Goal: Information Seeking & Learning: Learn about a topic

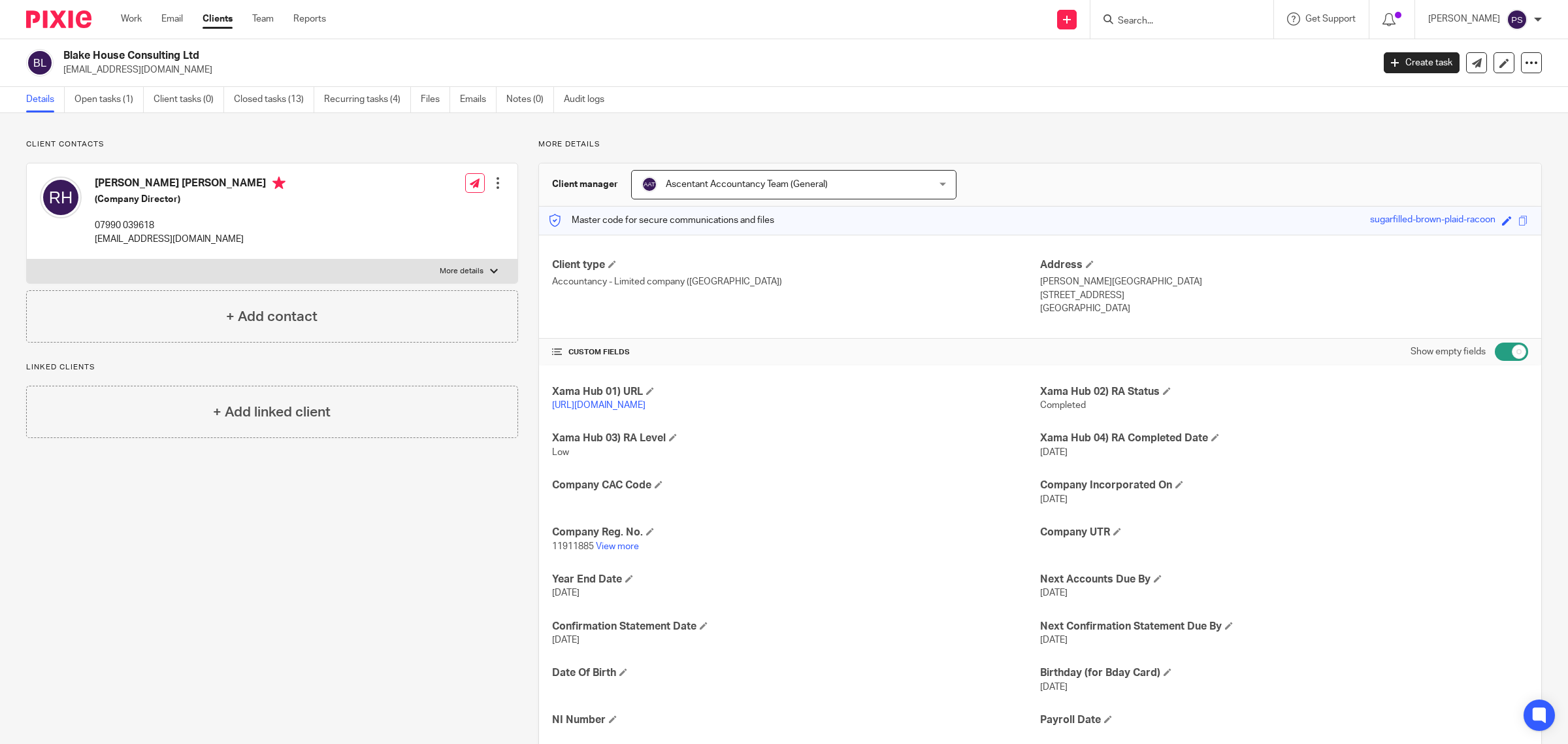
click at [1250, 26] on form at bounding box center [1186, 19] width 139 height 16
click at [1229, 21] on input "Search" at bounding box center [1176, 22] width 118 height 12
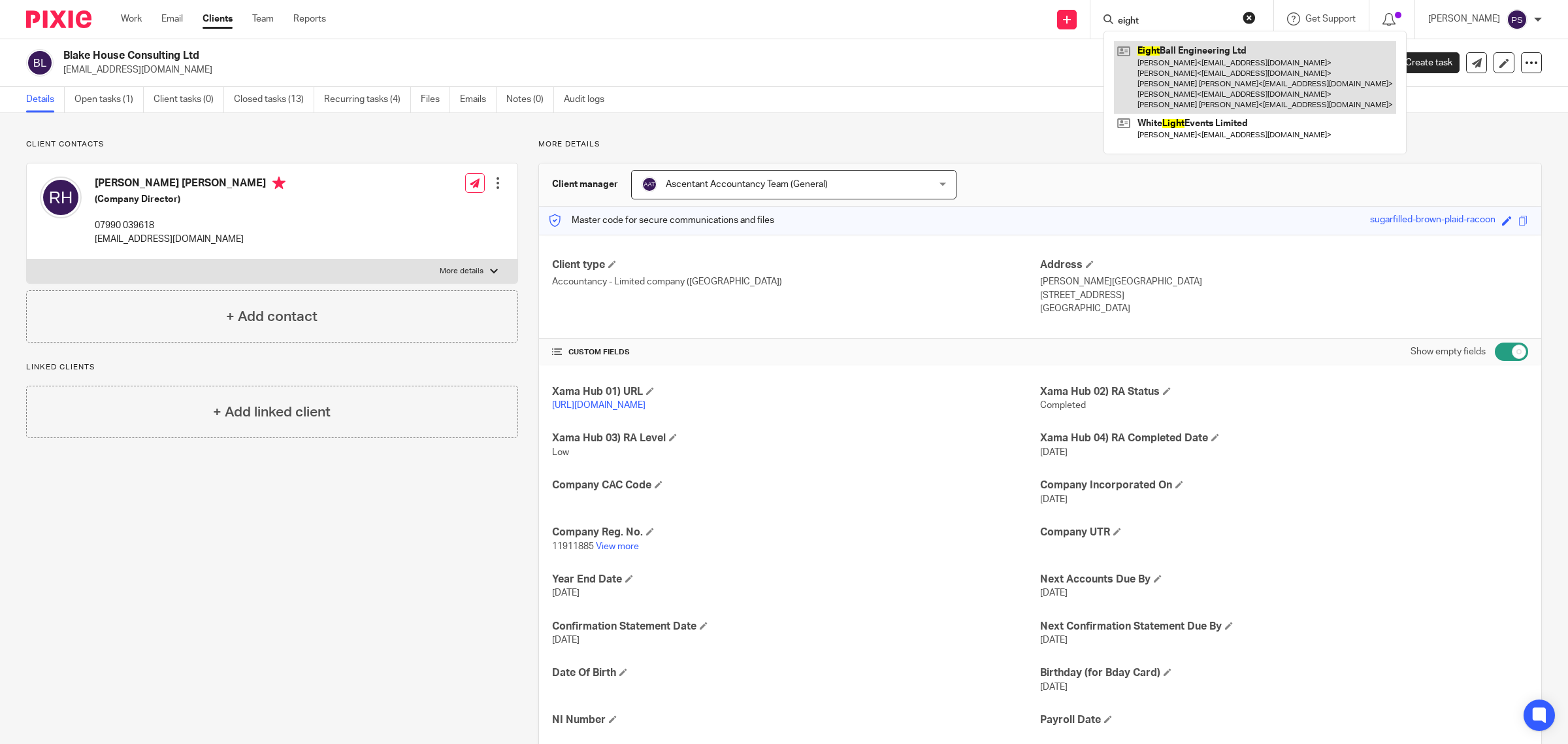
type input "eight"
click at [1181, 50] on link at bounding box center [1255, 77] width 282 height 73
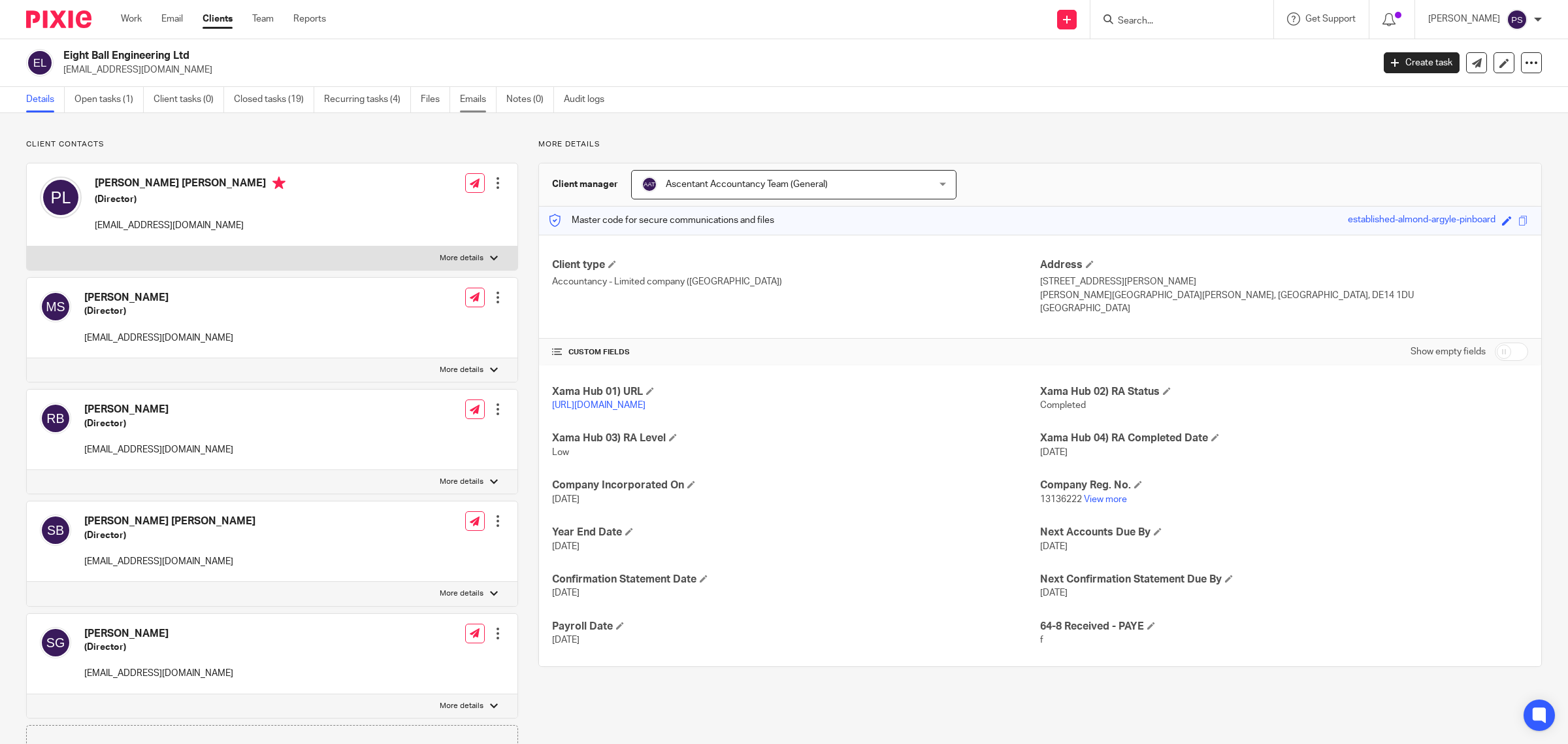
click at [476, 102] on link "Emails" at bounding box center [478, 99] width 36 height 25
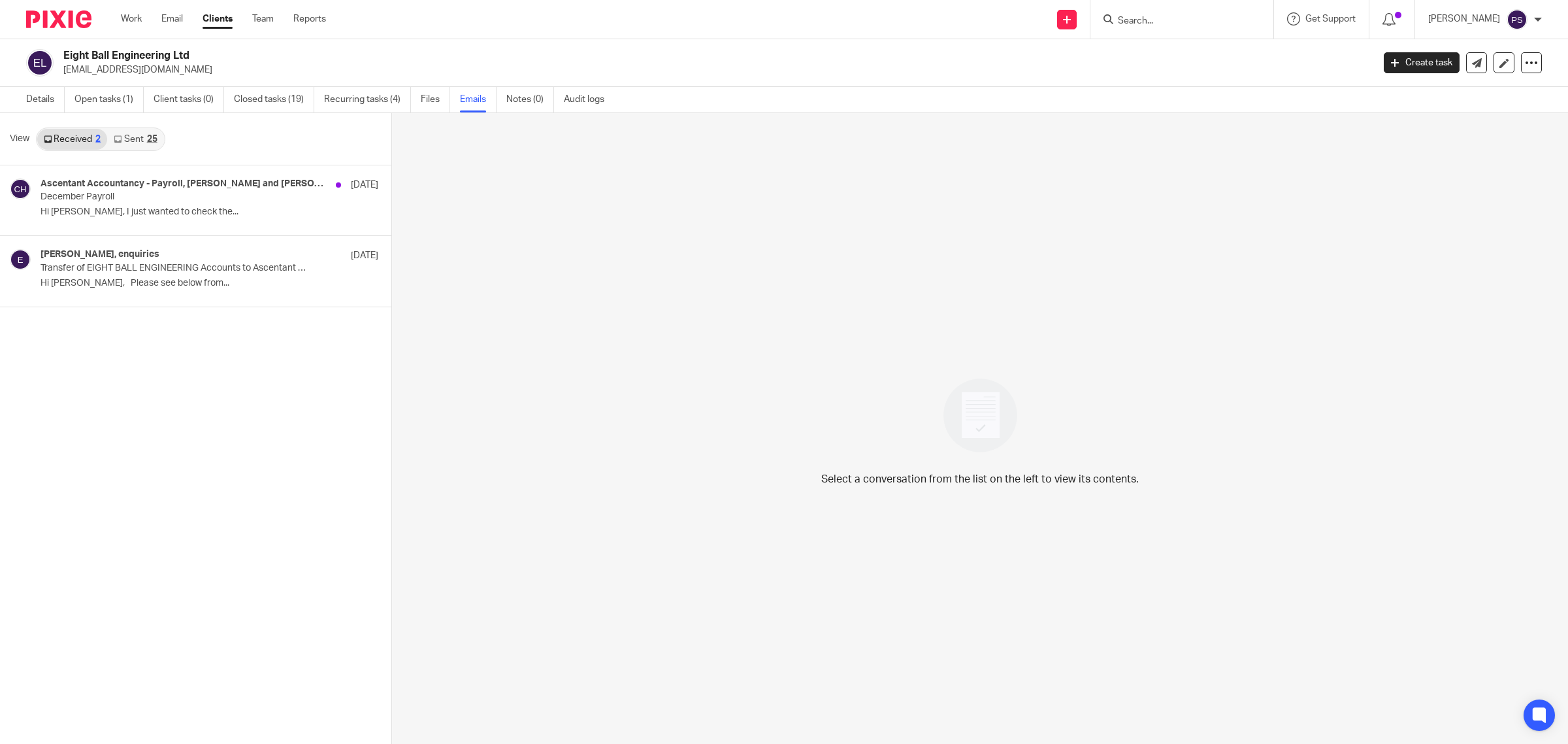
click at [128, 142] on link "Sent 25" at bounding box center [134, 139] width 56 height 21
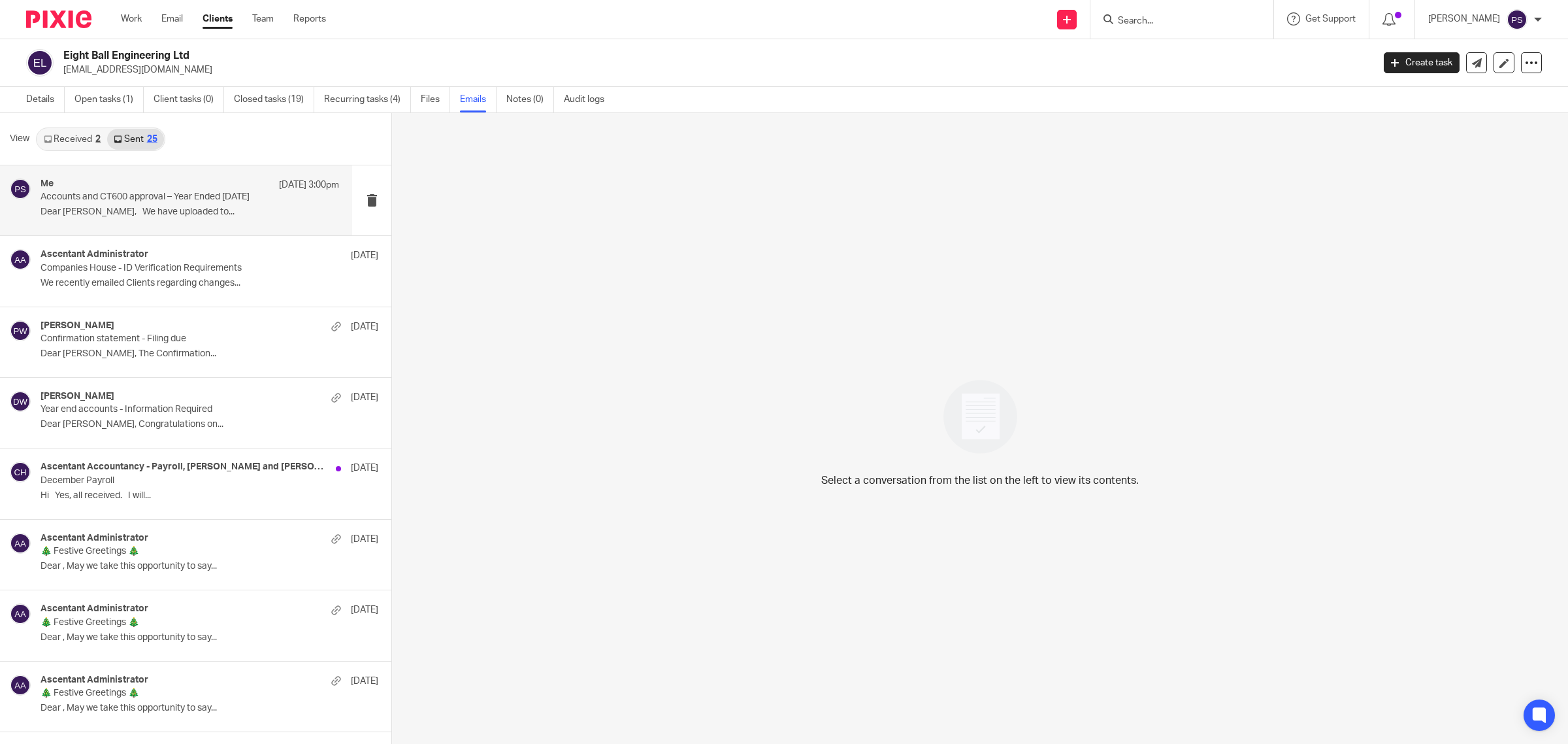
click at [129, 194] on p "Accounts and CT600 approval – Year Ended [DATE]" at bounding box center [161, 197] width 239 height 11
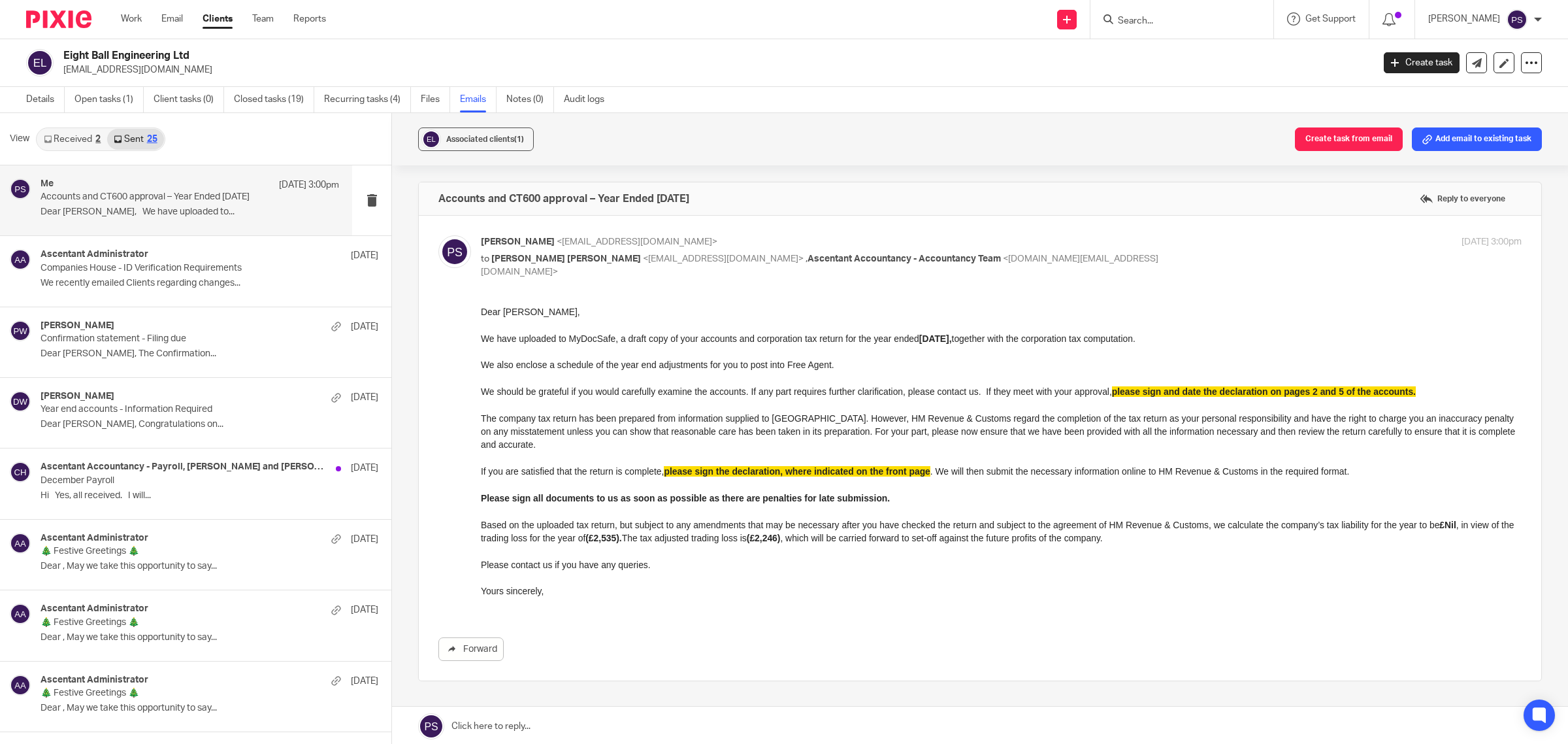
click at [82, 142] on link "Received 2" at bounding box center [72, 139] width 70 height 21
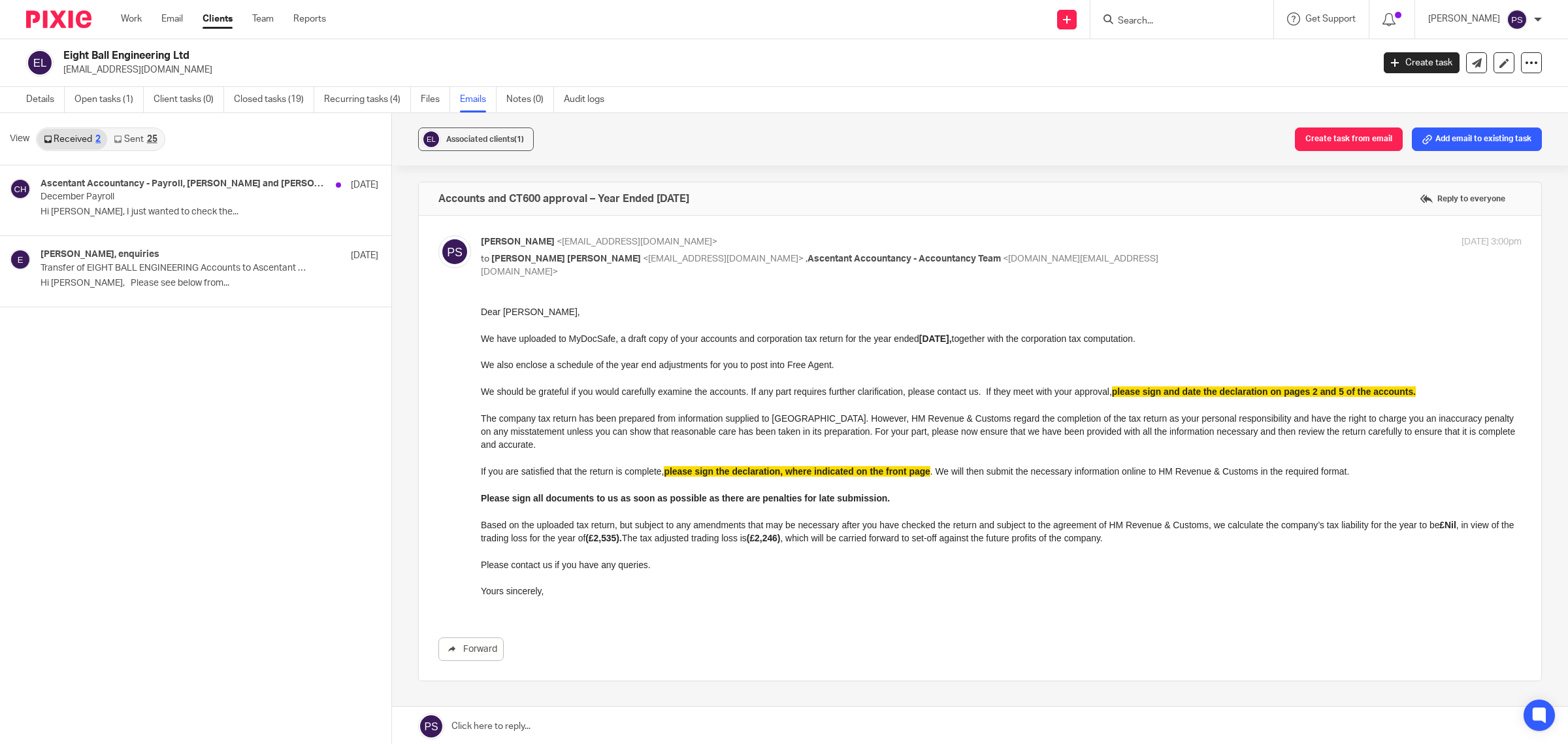
scroll to position [2, 0]
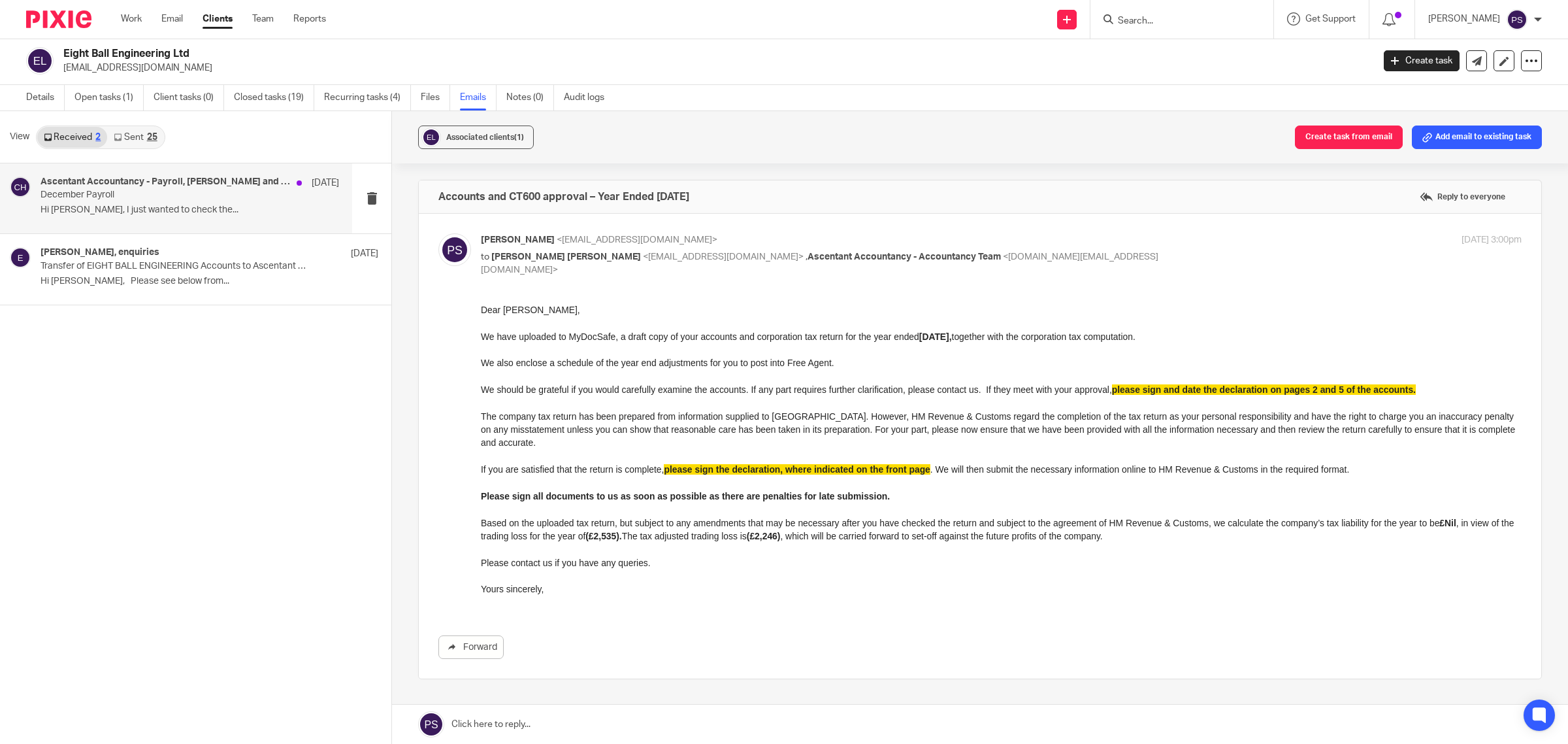
click at [276, 193] on div "Ascentant Accountancy - Payroll, [PERSON_NAME] and [PERSON_NAME], [PERSON_NAME]…" at bounding box center [190, 198] width 299 height 43
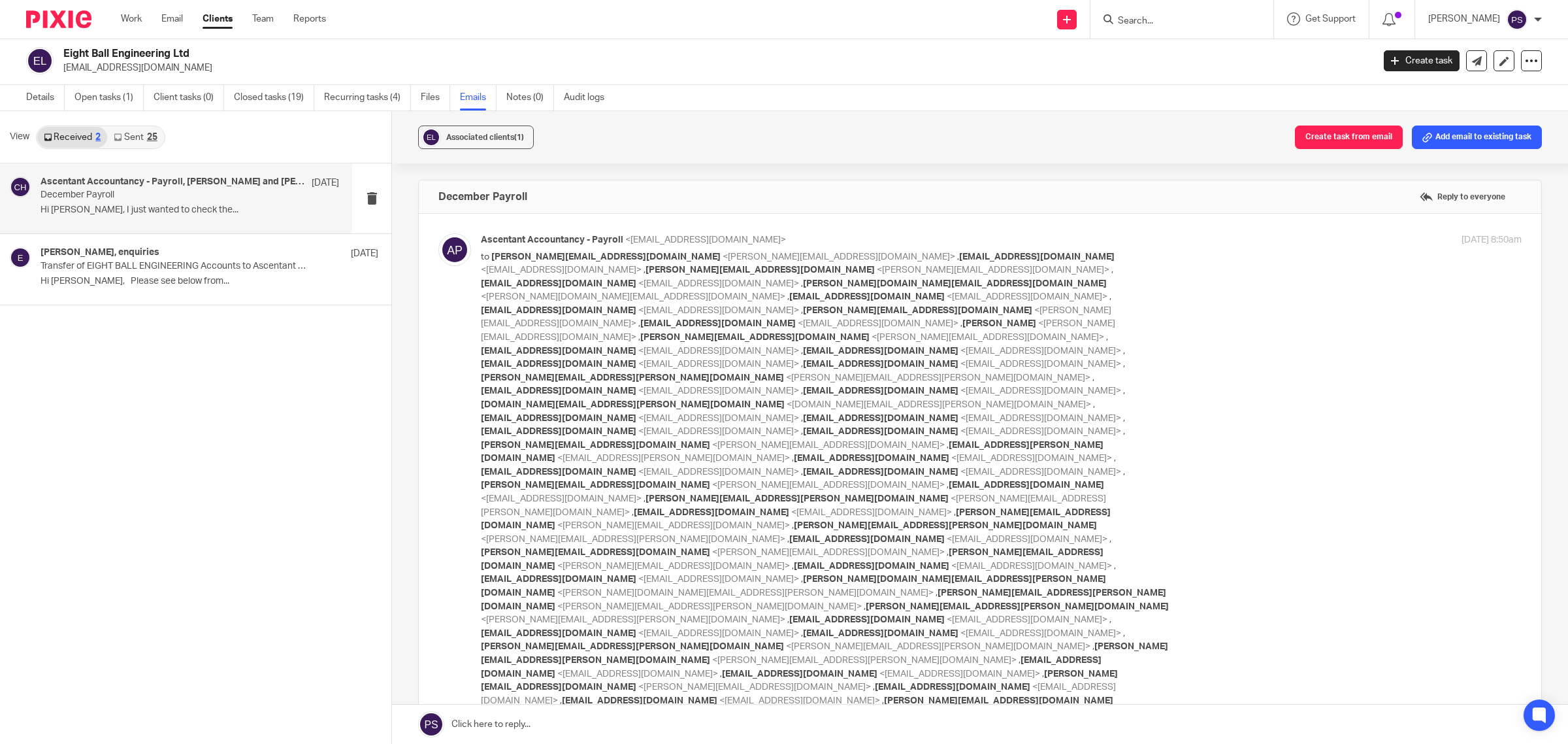
scroll to position [0, 0]
click at [80, 139] on link "Received 2" at bounding box center [72, 137] width 70 height 21
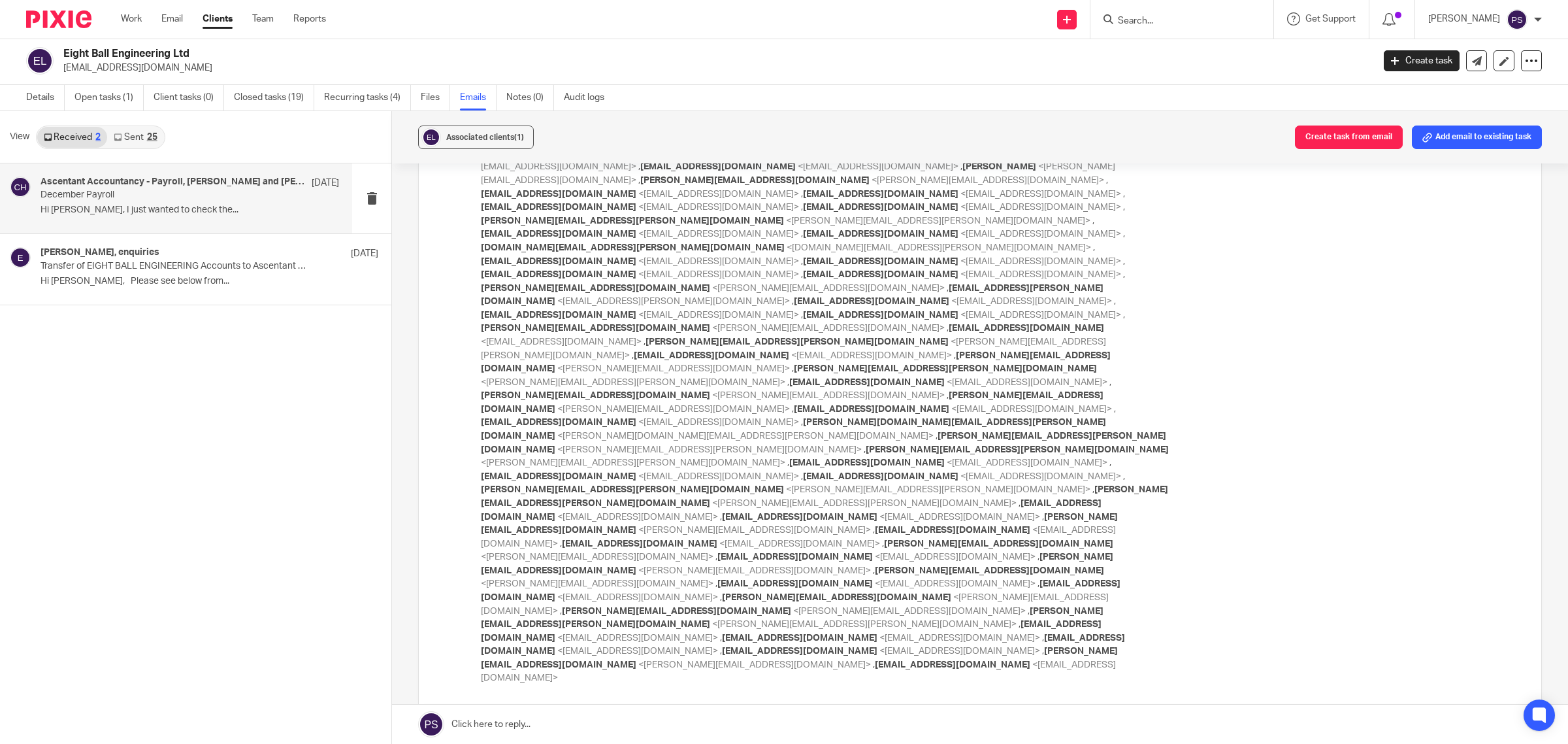
scroll to position [326, 0]
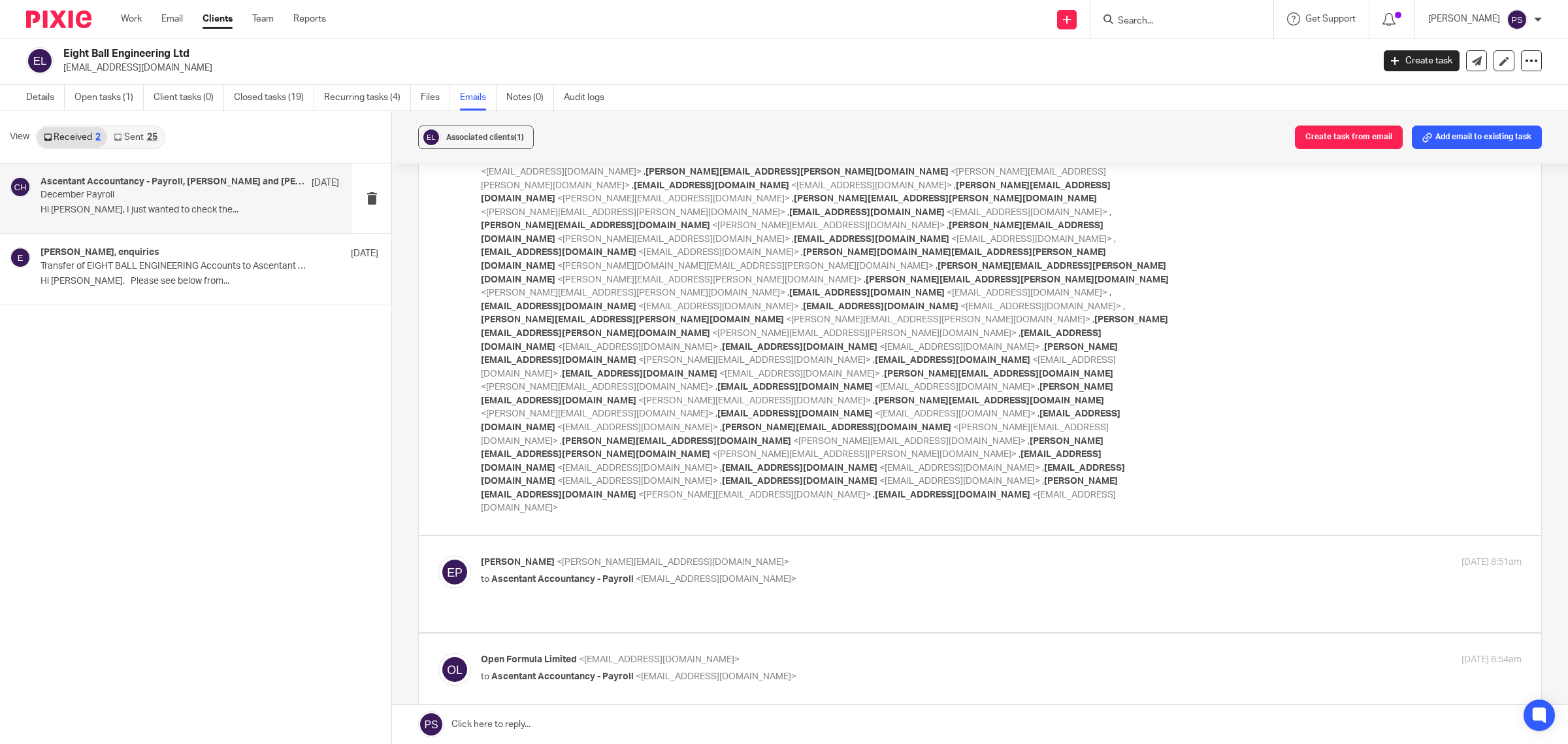
click at [133, 147] on link "Sent 25" at bounding box center [134, 137] width 56 height 21
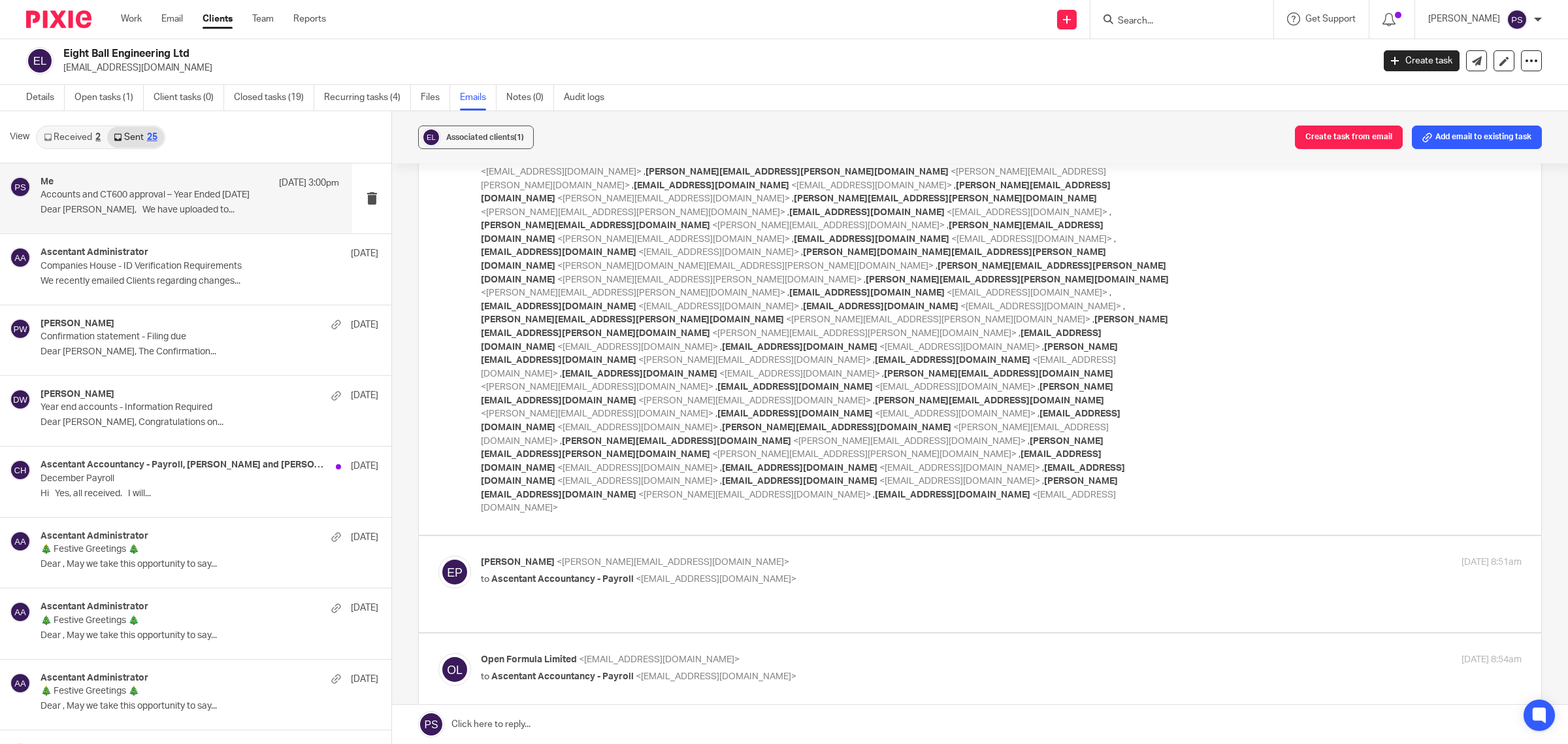
click at [131, 200] on p "Accounts and CT600 approval – Year Ended [DATE]" at bounding box center [161, 194] width 239 height 11
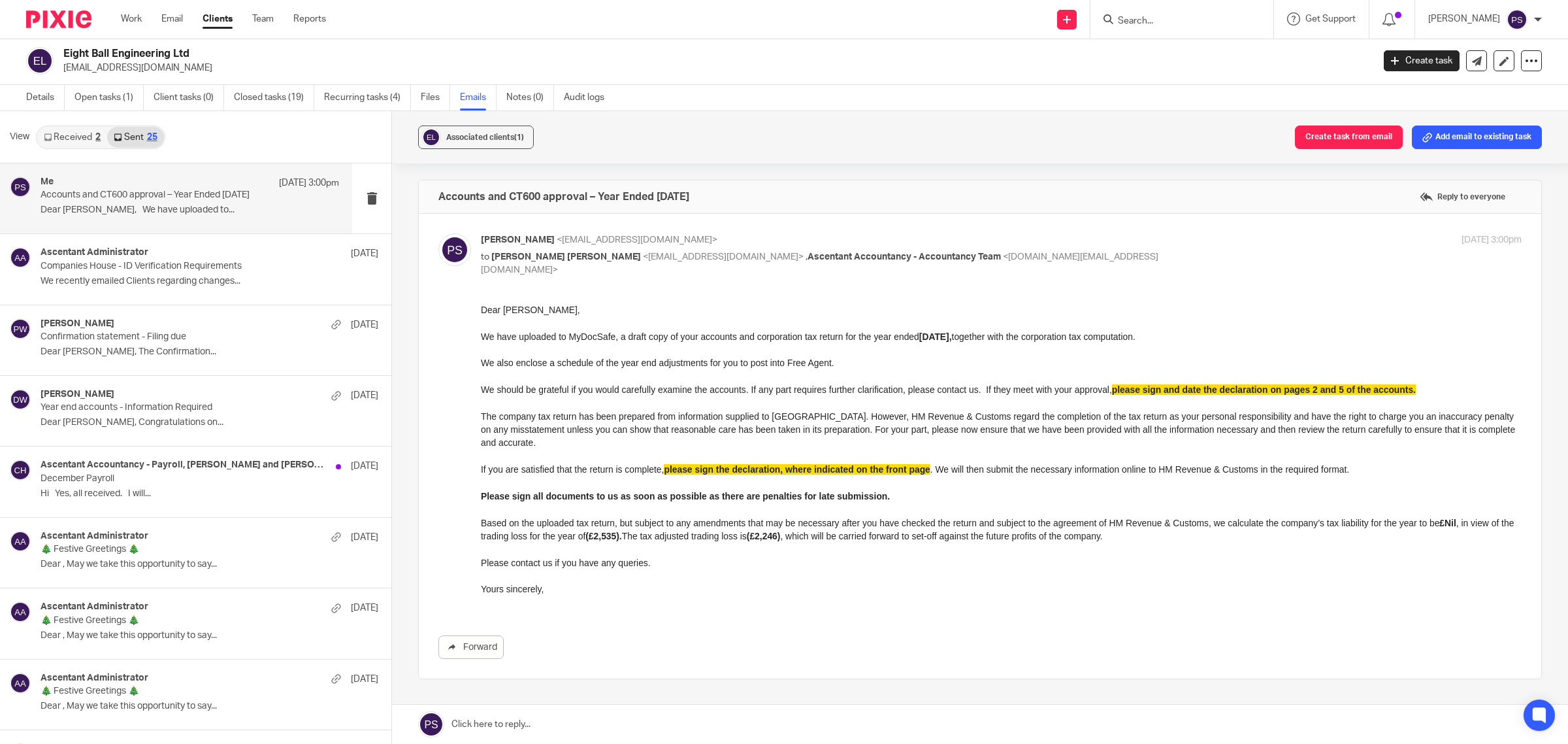
scroll to position [0, 0]
click at [520, 240] on span "[PERSON_NAME]" at bounding box center [517, 240] width 74 height 10
checkbox input "false"
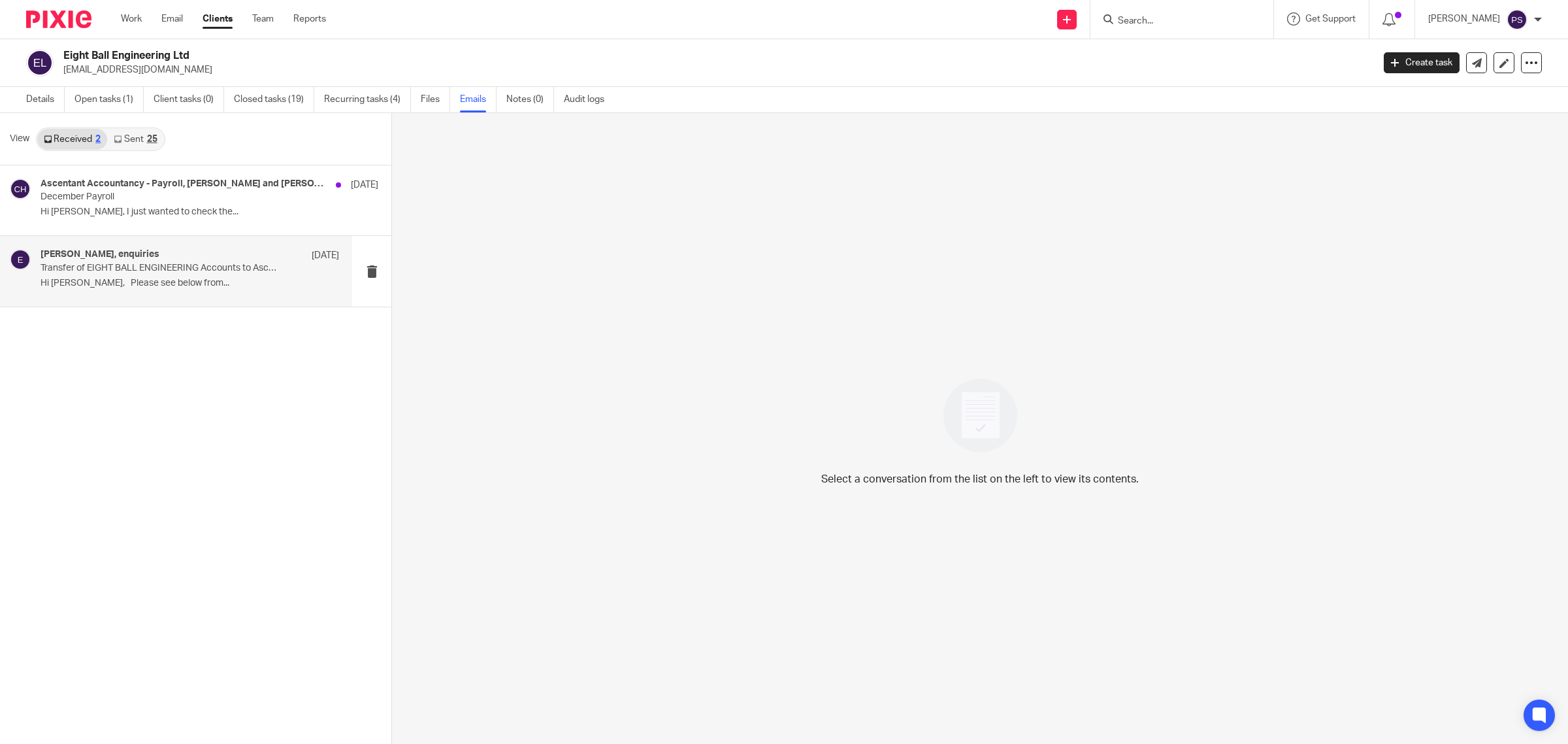
click at [175, 269] on p "Transfer of EIGHT BALL ENGINEERING Accounts to Ascentant Accountancy" at bounding box center [161, 268] width 239 height 11
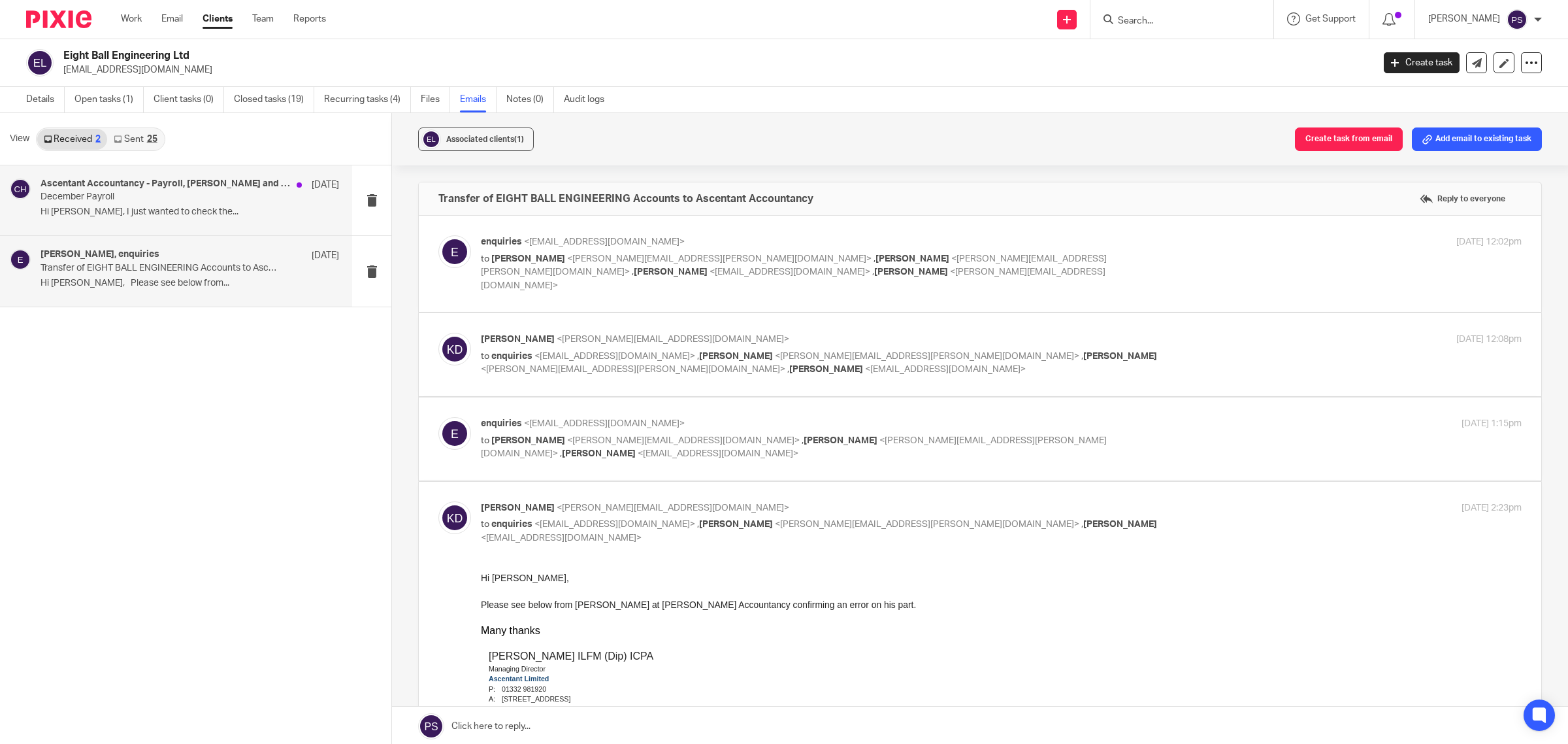
click at [154, 198] on p "December Payroll" at bounding box center [161, 197] width 239 height 11
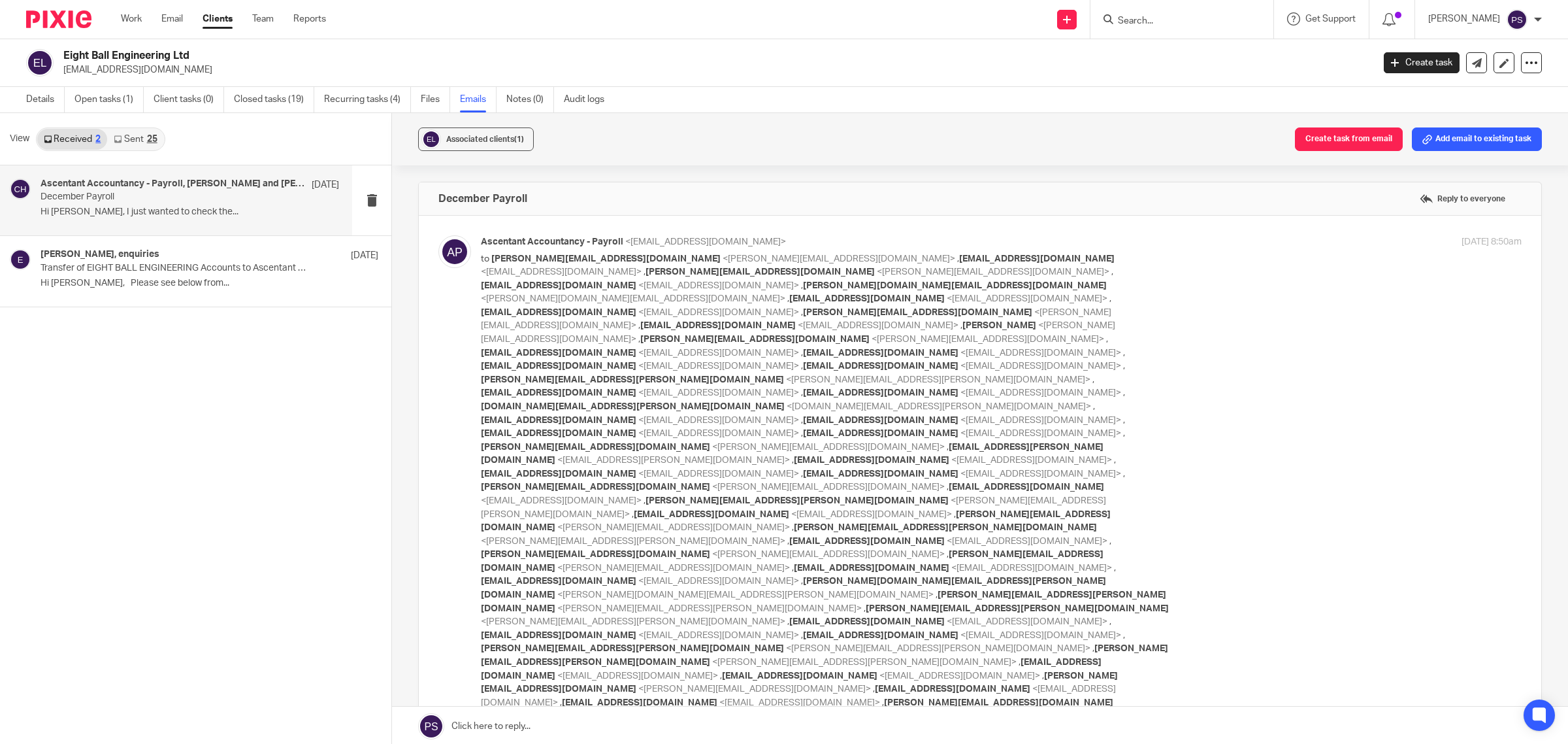
click at [152, 145] on link "Sent 25" at bounding box center [134, 139] width 56 height 21
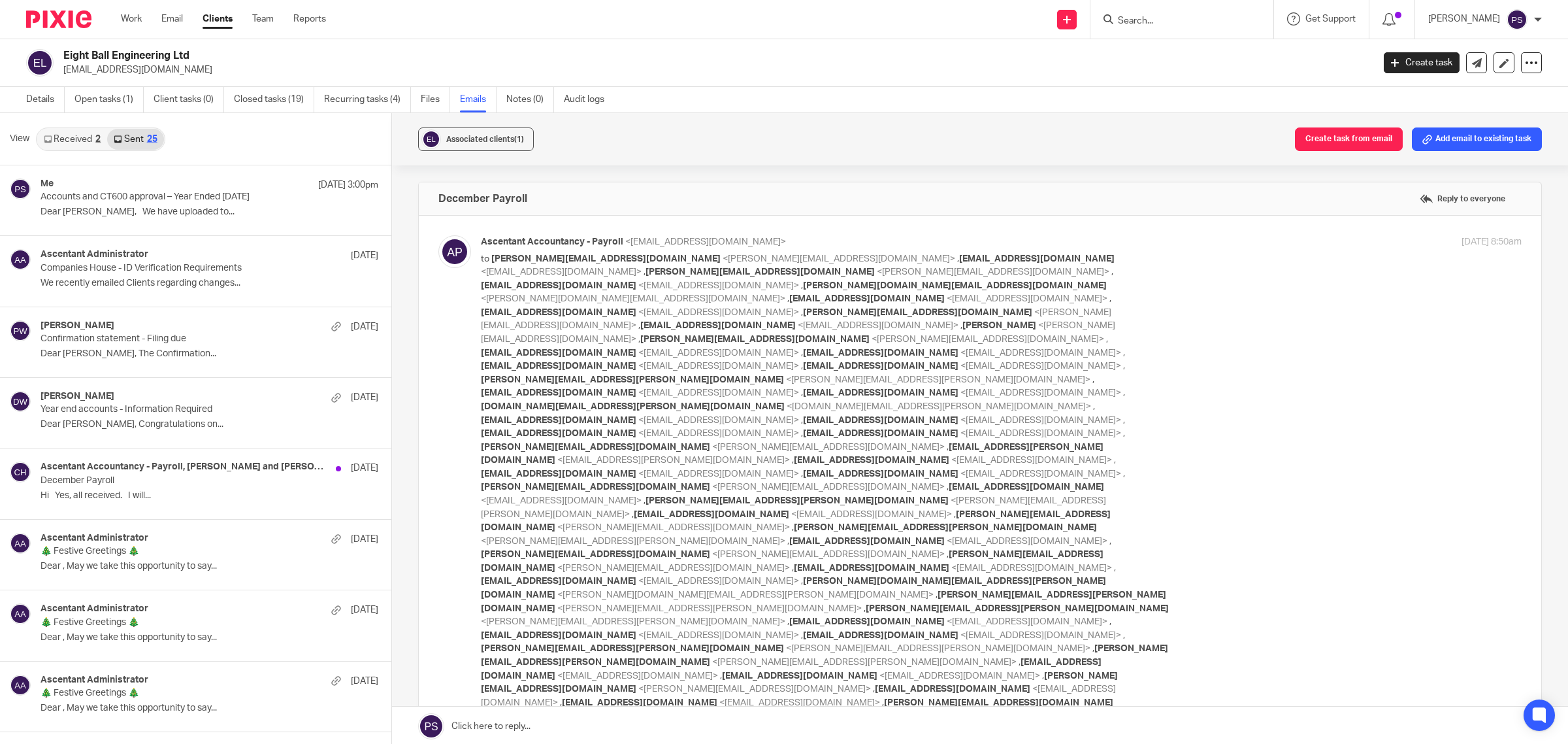
scroll to position [2, 0]
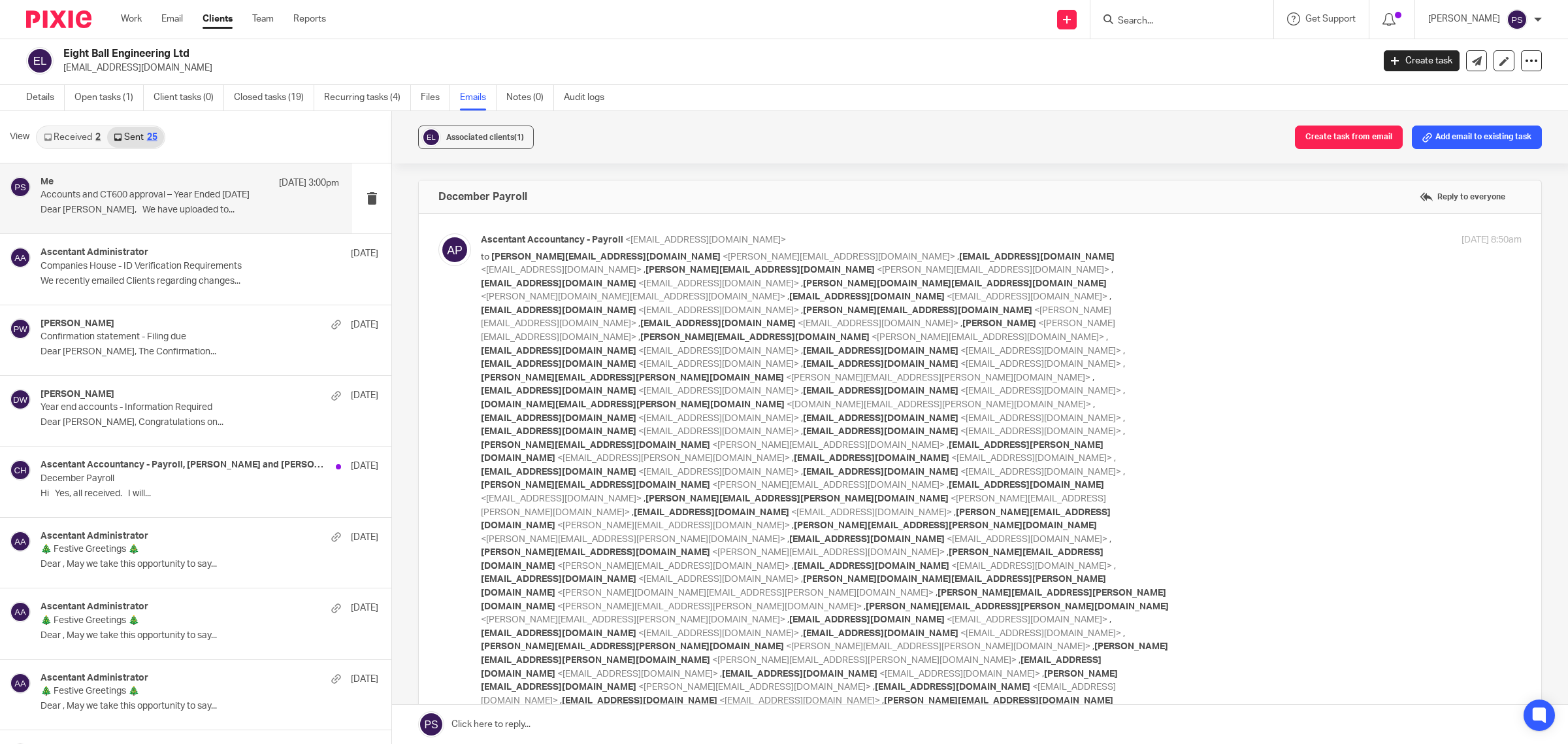
click at [174, 200] on p "Accounts and CT600 approval – Year Ended [DATE]" at bounding box center [161, 194] width 239 height 11
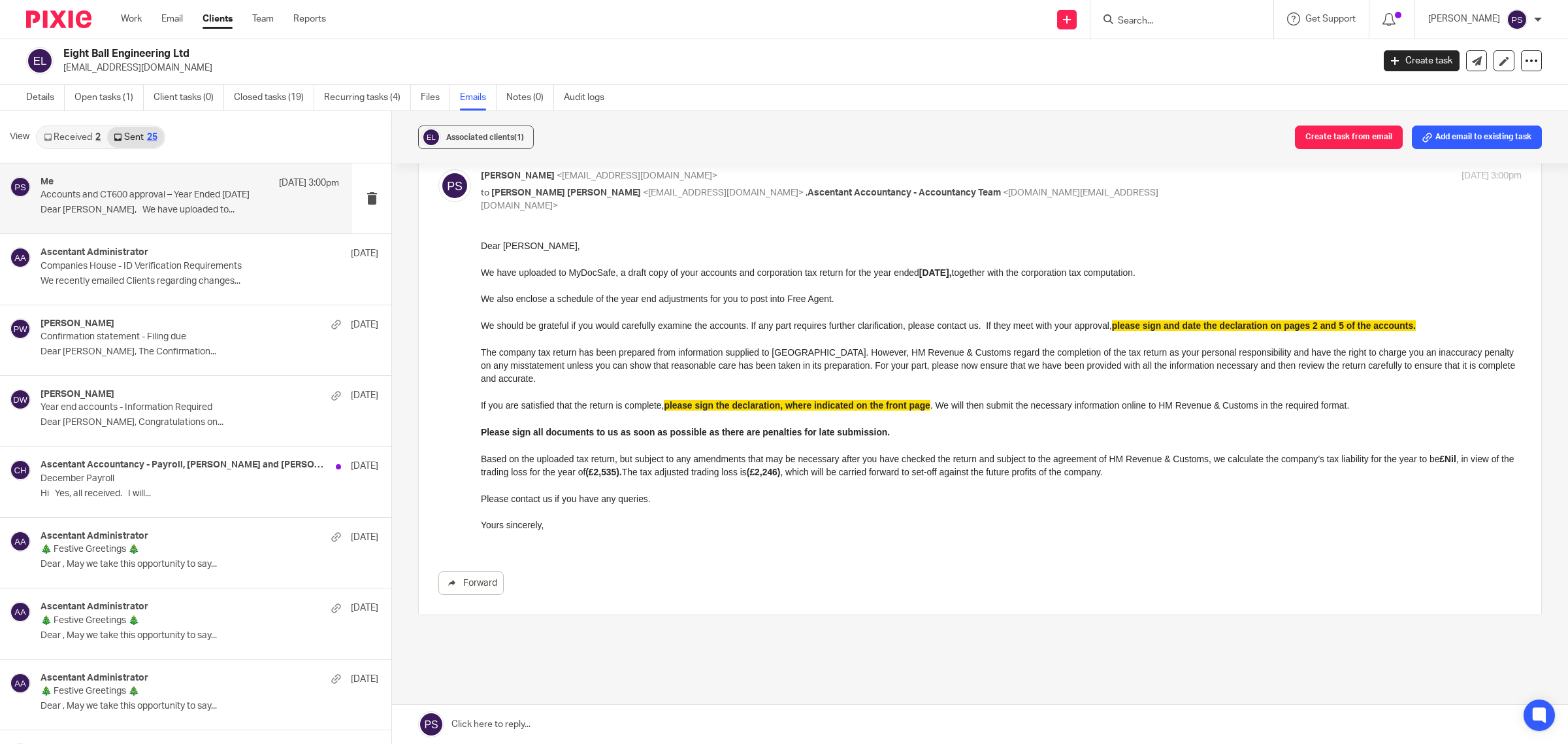
scroll to position [0, 0]
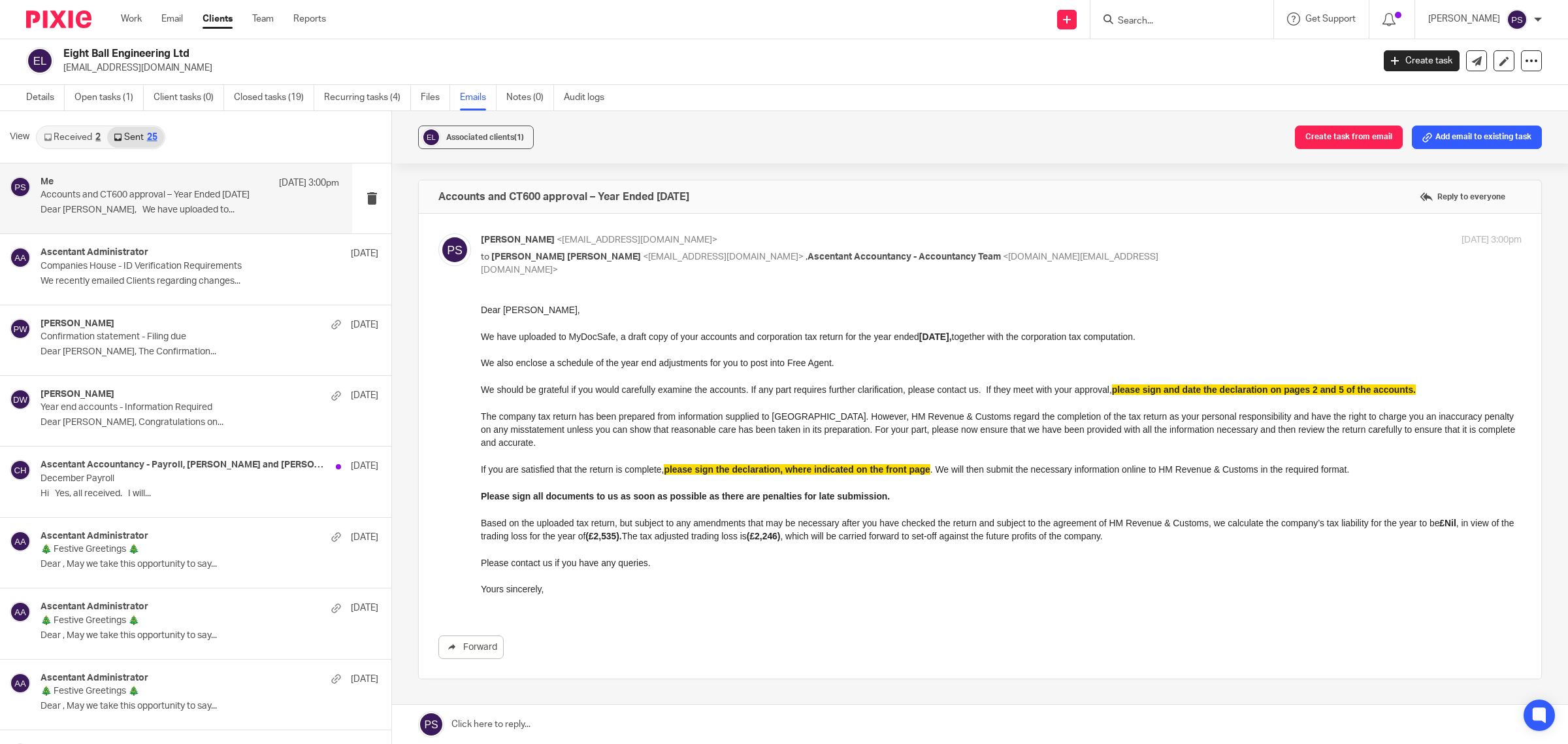
click at [74, 136] on link "Received 2" at bounding box center [72, 137] width 70 height 21
